Goal: Task Accomplishment & Management: Manage account settings

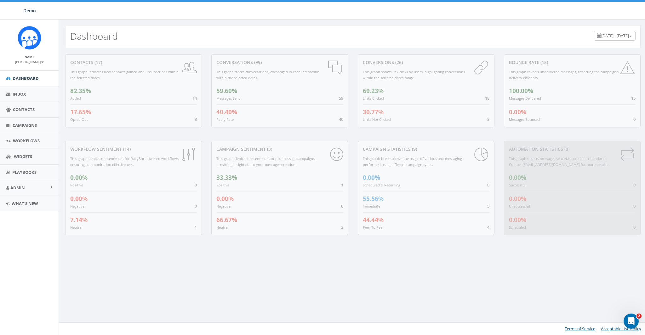
click at [220, 49] on div "contacts (17) This graph indicates new contacts gained and unsubscribes within …" at bounding box center [353, 148] width 588 height 201
click at [14, 185] on span "Admin" at bounding box center [17, 188] width 14 height 6
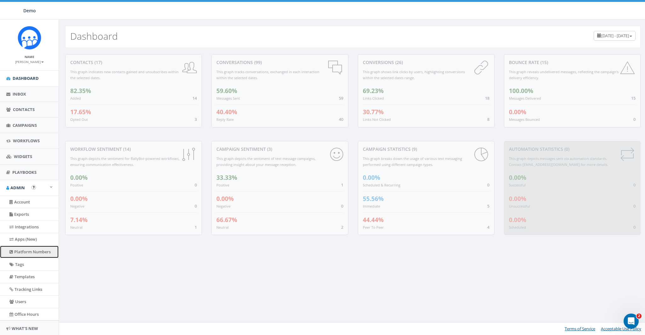
click at [29, 253] on link "Platform Numbers" at bounding box center [29, 251] width 59 height 12
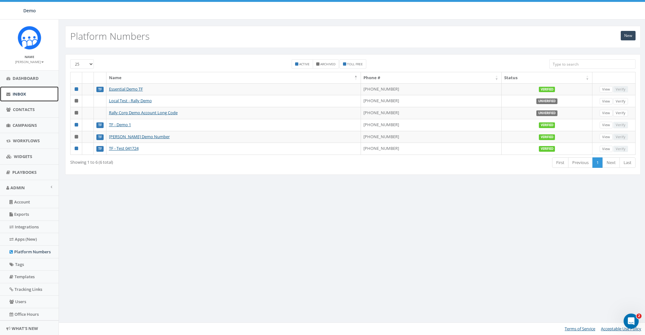
click at [17, 95] on span "Inbox" at bounding box center [20, 94] width 14 height 6
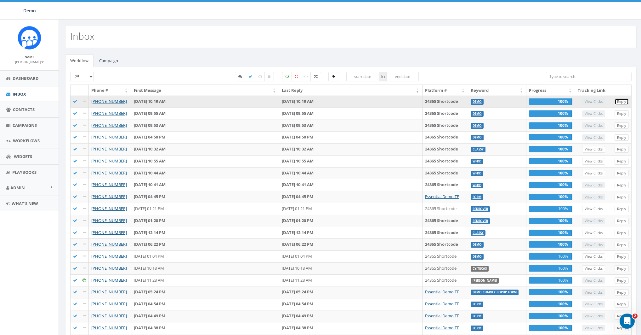
click at [622, 102] on link "Reply" at bounding box center [622, 101] width 14 height 7
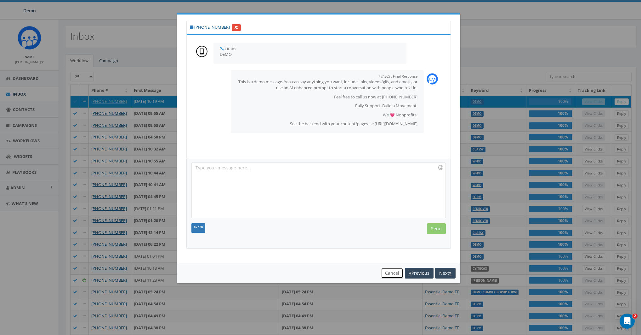
click at [389, 273] on button "Cancel" at bounding box center [392, 272] width 22 height 11
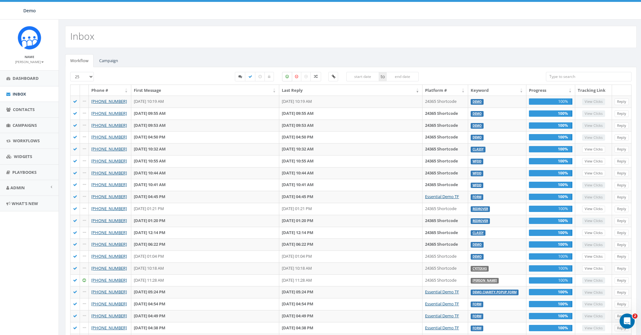
click at [289, 77] on label at bounding box center [287, 76] width 10 height 9
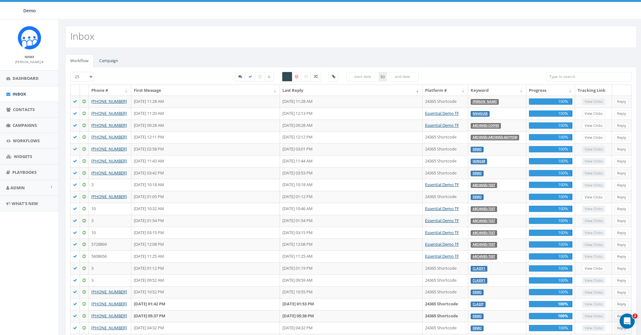
click at [289, 77] on label at bounding box center [287, 76] width 10 height 9
checkbox input "false"
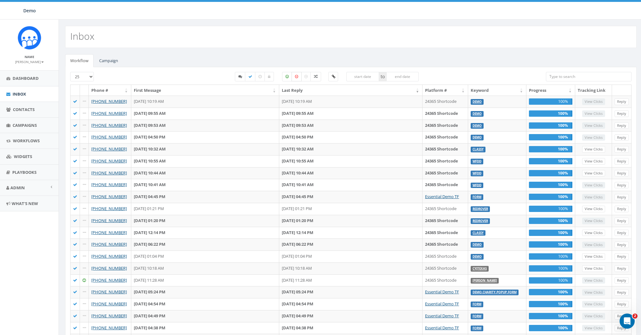
click at [295, 76] on icon at bounding box center [296, 77] width 3 height 4
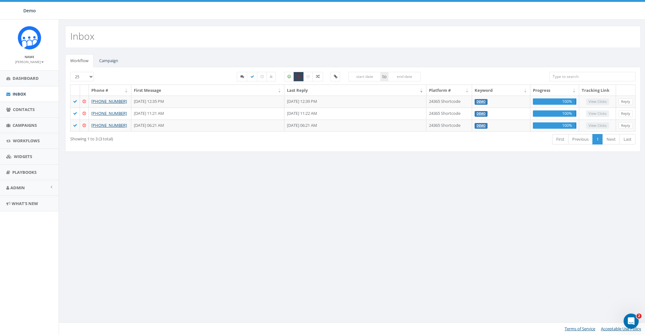
click at [296, 76] on label at bounding box center [299, 76] width 10 height 9
checkbox input "false"
click at [289, 76] on label at bounding box center [289, 76] width 10 height 9
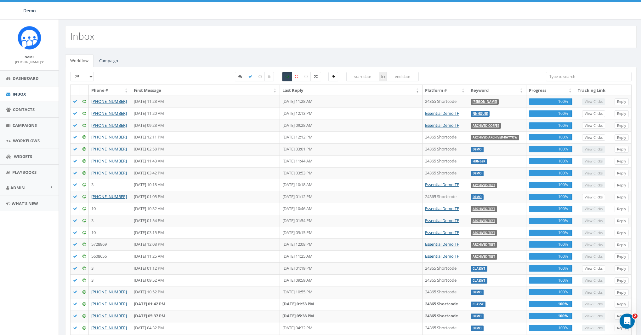
click at [289, 76] on label at bounding box center [287, 76] width 10 height 9
checkbox input "false"
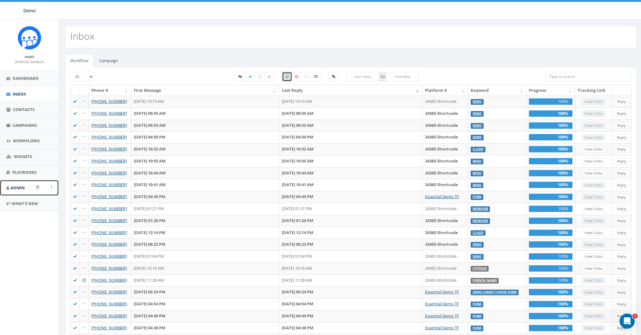
click at [18, 184] on link "Admin" at bounding box center [29, 187] width 59 height 15
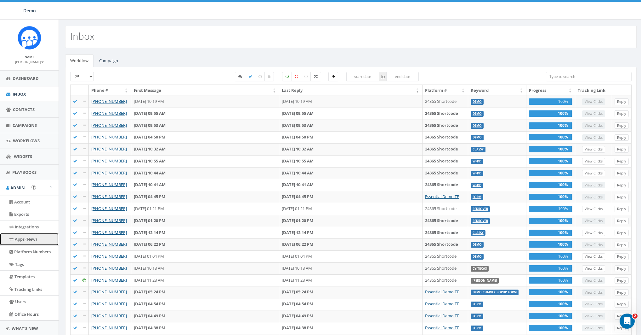
click at [26, 239] on link "Apps (New)" at bounding box center [29, 239] width 59 height 12
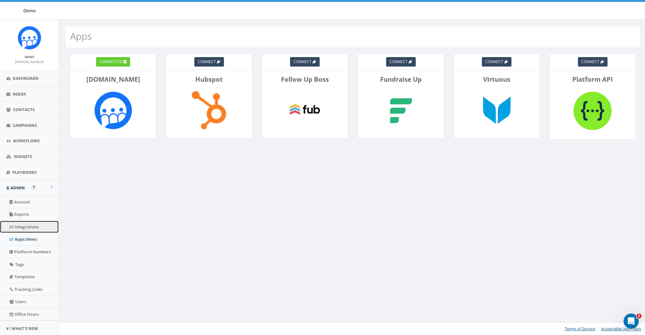
click at [27, 228] on link "Integrations" at bounding box center [29, 226] width 59 height 12
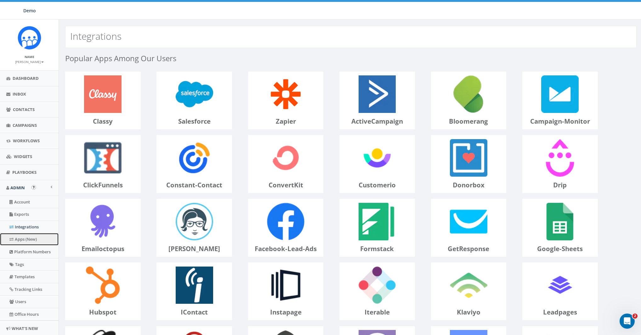
click at [21, 237] on link "Apps (New)" at bounding box center [29, 239] width 59 height 12
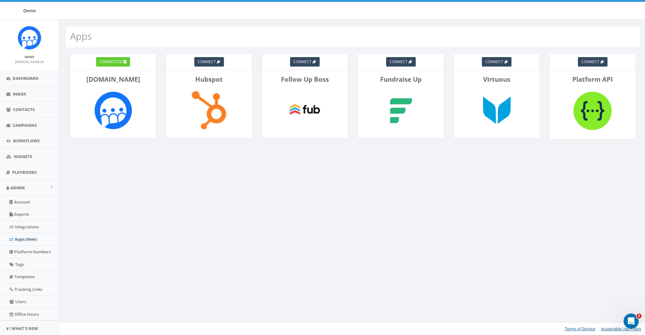
drag, startPoint x: 472, startPoint y: 165, endPoint x: 457, endPoint y: 122, distance: 45.6
click at [472, 165] on div "connected Rally.so connect Hubspot connect Follow Up Boss connect Fundraise Up …" at bounding box center [353, 109] width 588 height 123
click at [17, 107] on span "Contacts" at bounding box center [24, 109] width 22 height 6
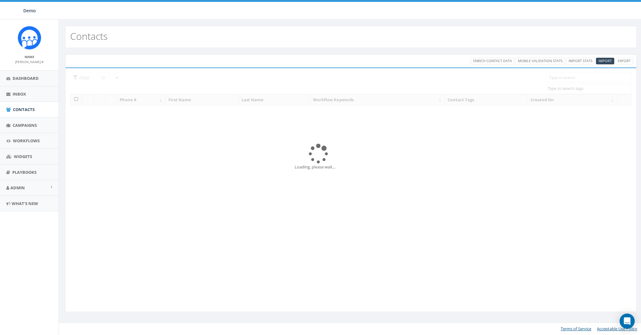
select select
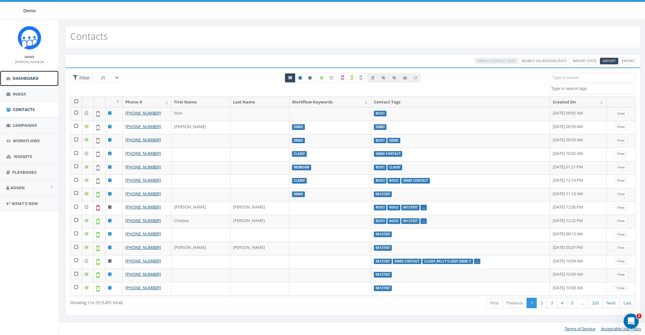
click at [38, 79] on span "Dashboard" at bounding box center [26, 78] width 26 height 6
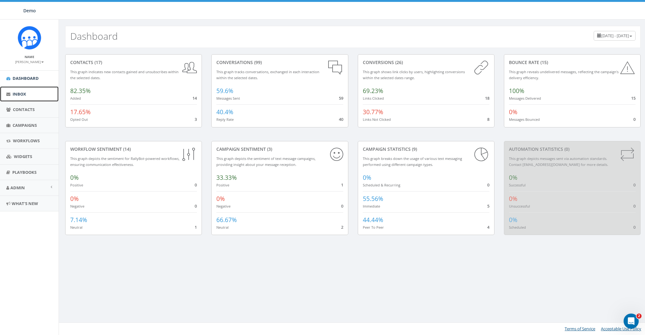
click at [19, 89] on link "Inbox" at bounding box center [29, 93] width 59 height 15
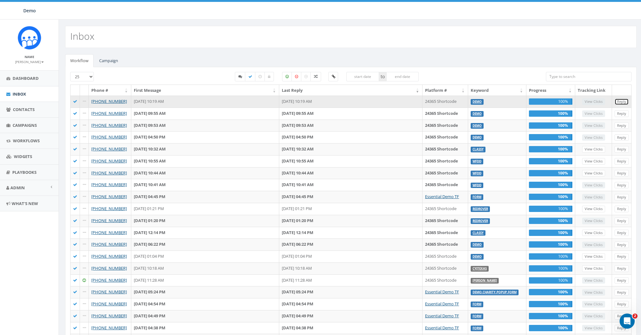
click at [625, 102] on link "Reply" at bounding box center [622, 101] width 14 height 7
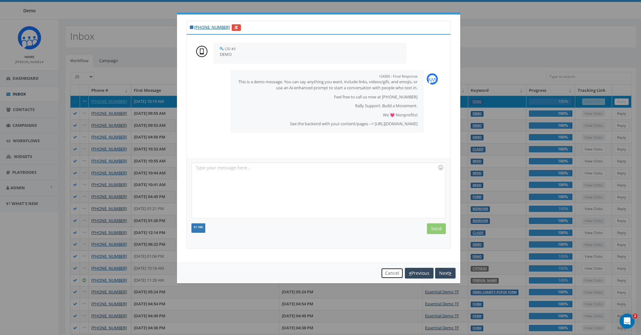
click at [385, 276] on button "Cancel" at bounding box center [392, 272] width 22 height 11
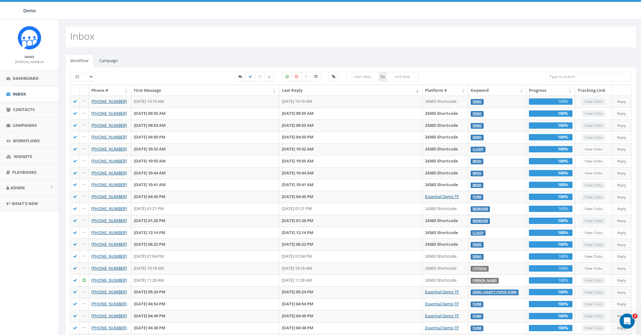
click at [299, 78] on label at bounding box center [297, 76] width 10 height 9
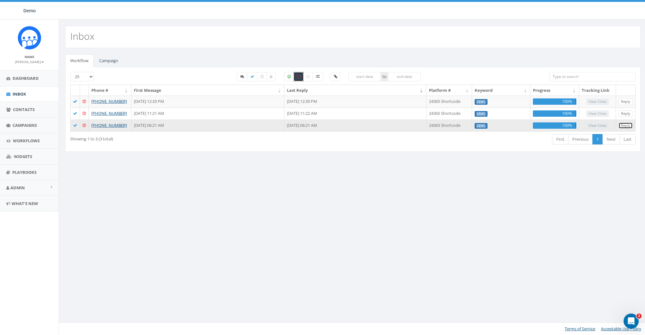
click at [628, 126] on link "Reply" at bounding box center [626, 125] width 14 height 7
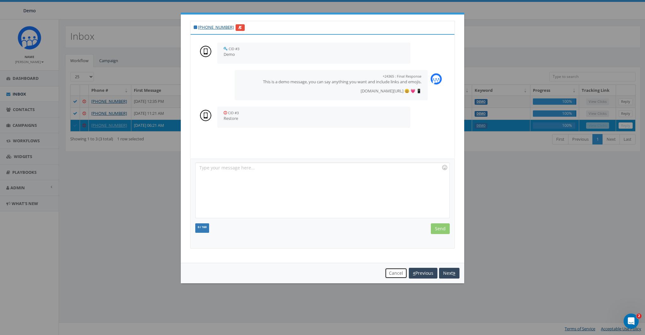
click at [397, 270] on button "Cancel" at bounding box center [396, 272] width 22 height 11
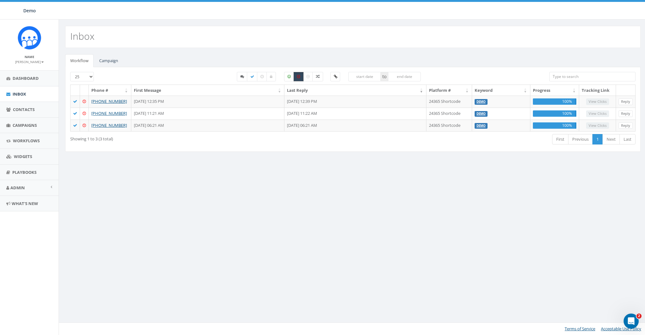
click at [300, 75] on label at bounding box center [299, 76] width 10 height 9
checkbox input "false"
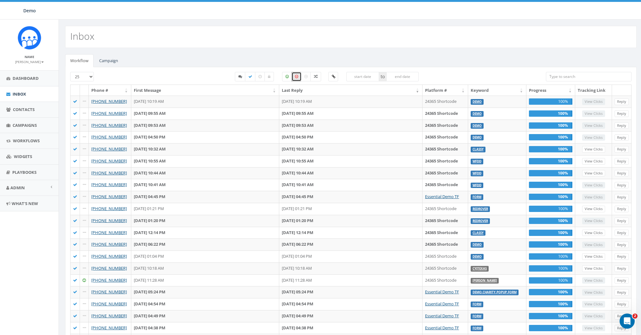
click at [246, 37] on div "Inbox" at bounding box center [351, 37] width 572 height 22
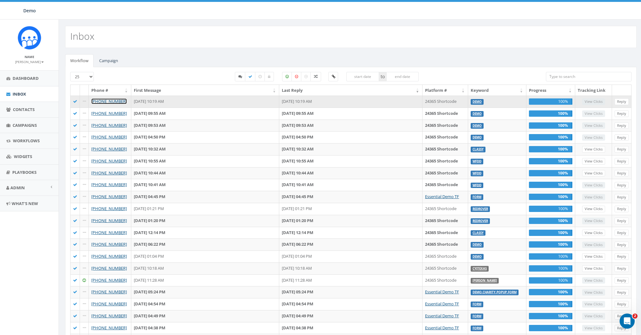
click at [109, 102] on link "+1 858-736-5358" at bounding box center [109, 101] width 36 height 6
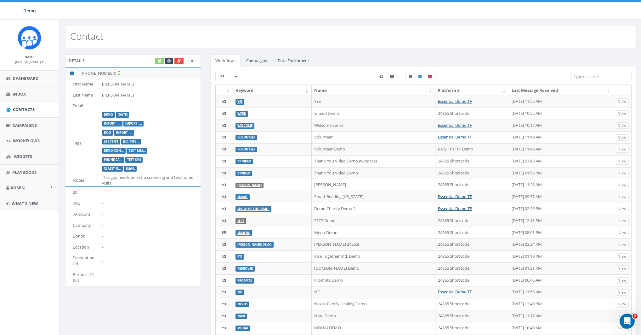
click at [158, 60] on div "Edit" at bounding box center [175, 61] width 43 height 7
click at [295, 59] on link "Data Enrichment" at bounding box center [294, 60] width 42 height 13
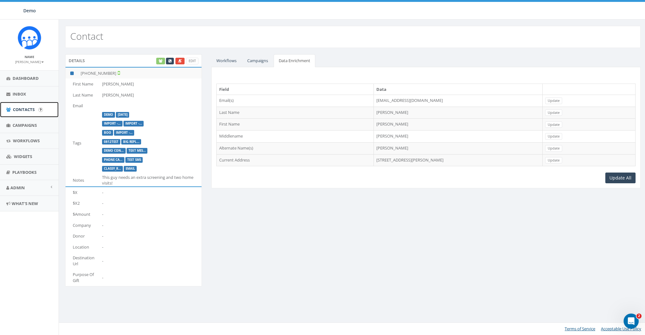
click at [28, 109] on span "Contacts" at bounding box center [24, 109] width 22 height 6
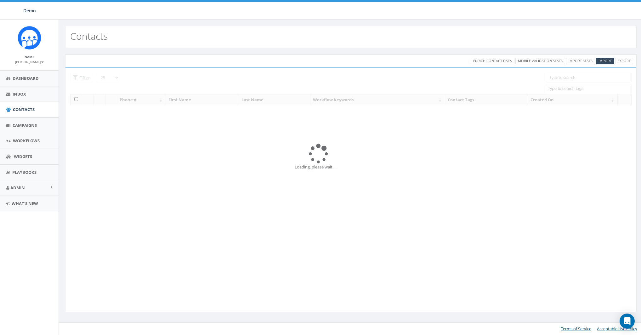
select select
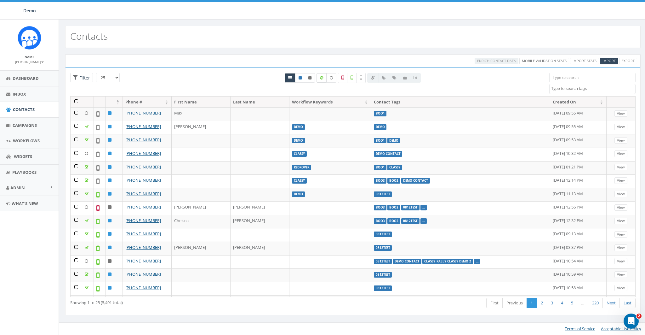
click at [323, 77] on icon at bounding box center [321, 78] width 3 height 4
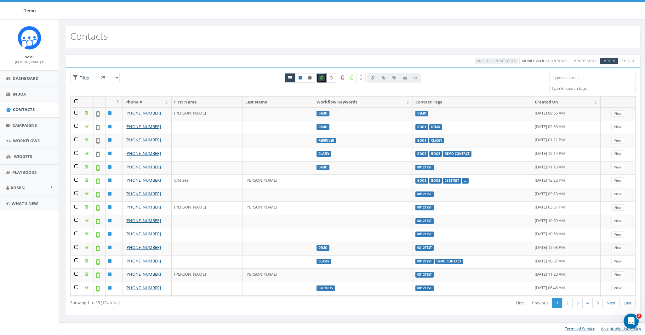
click at [323, 77] on icon at bounding box center [321, 78] width 3 height 4
checkbox input "false"
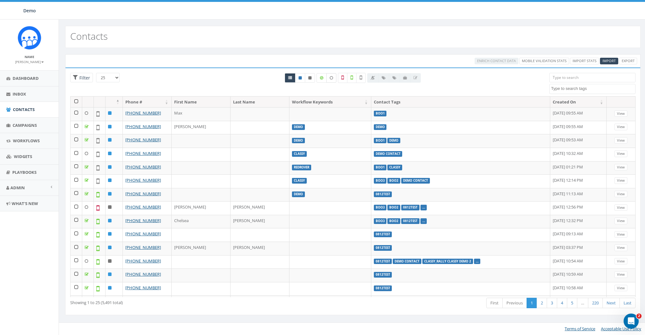
click at [332, 78] on icon at bounding box center [331, 78] width 3 height 4
checkbox input "true"
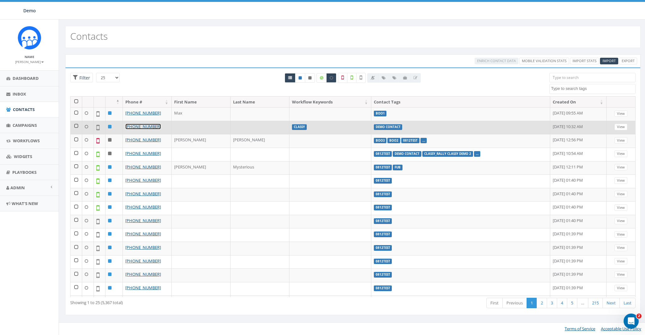
click at [141, 124] on link "[PHONE_NUMBER]" at bounding box center [143, 126] width 36 height 6
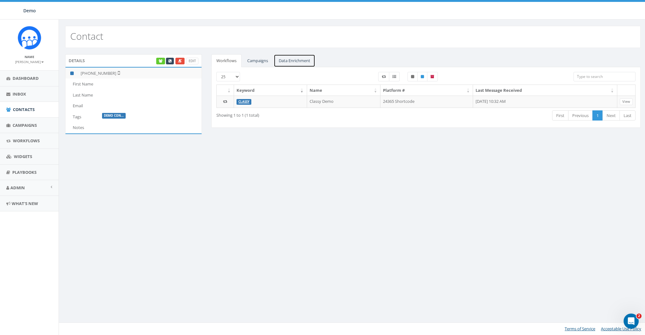
click at [286, 61] on link "Data Enrichment" at bounding box center [295, 60] width 42 height 13
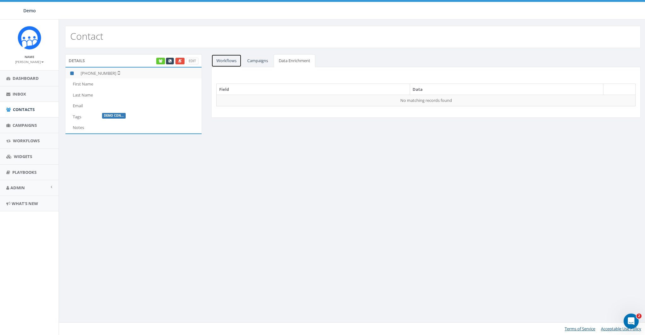
click at [231, 60] on link "Workflows" at bounding box center [226, 60] width 30 height 13
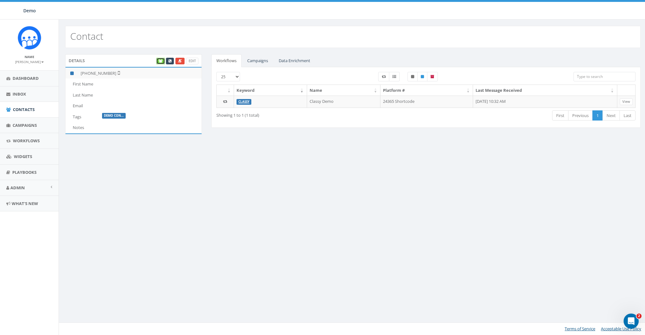
click at [163, 62] on link at bounding box center [160, 61] width 9 height 7
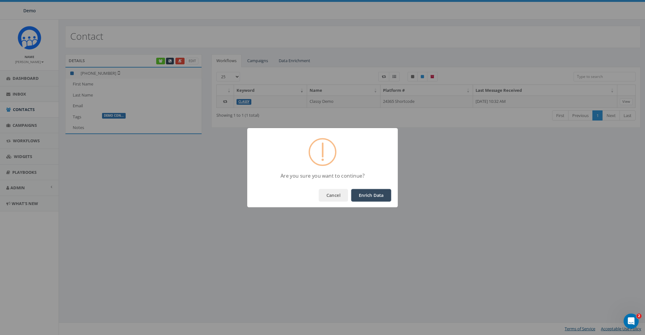
click at [376, 189] on button "Enrich Data" at bounding box center [371, 195] width 40 height 13
drag, startPoint x: 384, startPoint y: 193, endPoint x: 341, endPoint y: 108, distance: 95.4
click at [384, 193] on button "OK" at bounding box center [380, 195] width 21 height 13
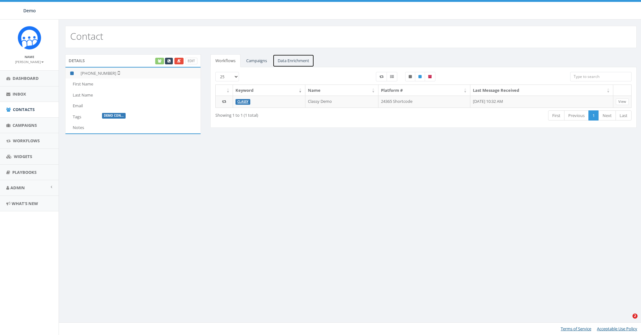
click at [298, 64] on link "Data Enrichment" at bounding box center [294, 60] width 42 height 13
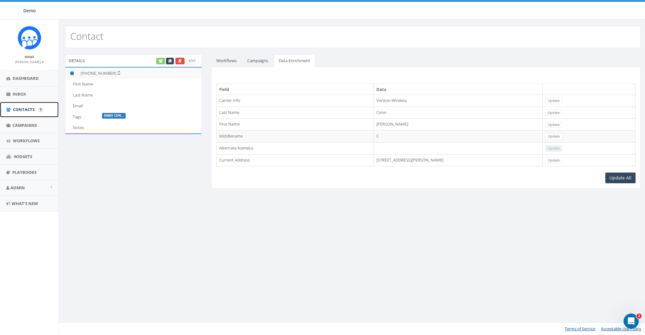
click at [26, 106] on link "Contacts" at bounding box center [29, 109] width 59 height 15
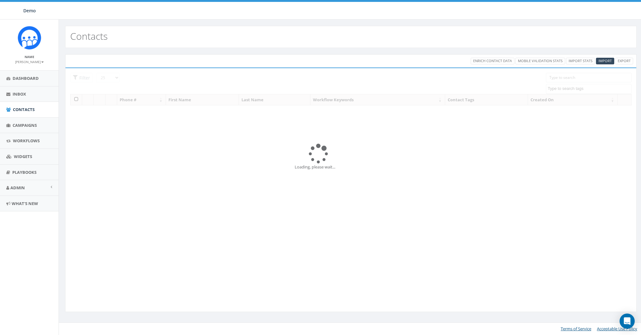
select select
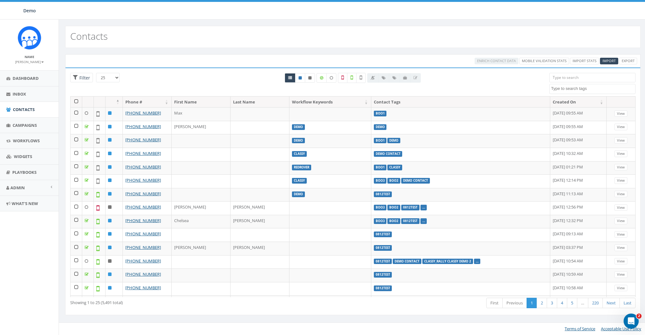
click at [605, 58] on div "Enrich Contact Data Mobile Validation Stats Import Stats Import Export" at bounding box center [556, 61] width 163 height 7
click at [608, 60] on span "Import" at bounding box center [609, 60] width 13 height 5
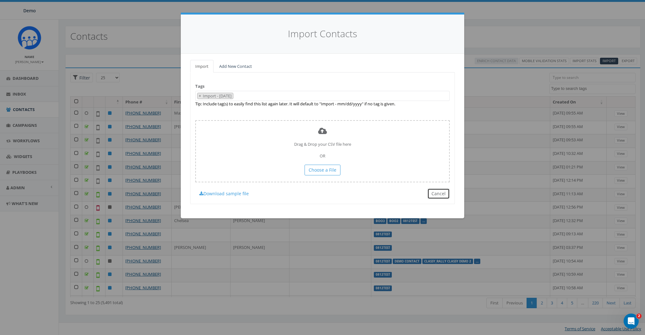
click at [433, 191] on button "Cancel" at bounding box center [438, 193] width 22 height 11
